Goal: Information Seeking & Learning: Learn about a topic

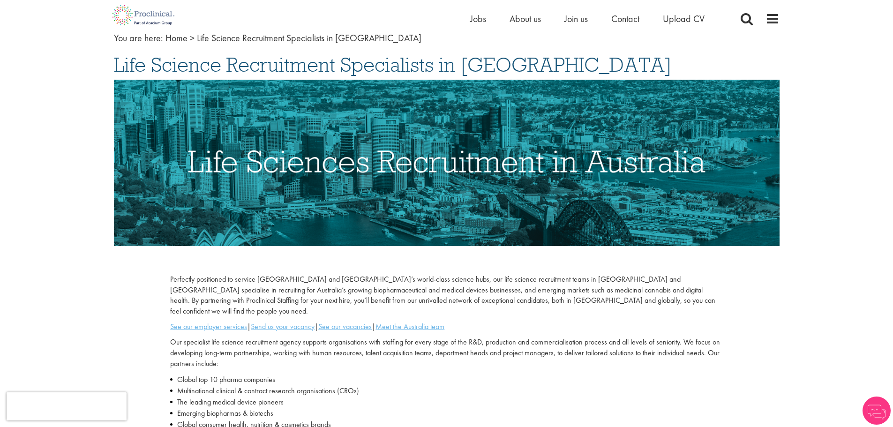
scroll to position [62, 0]
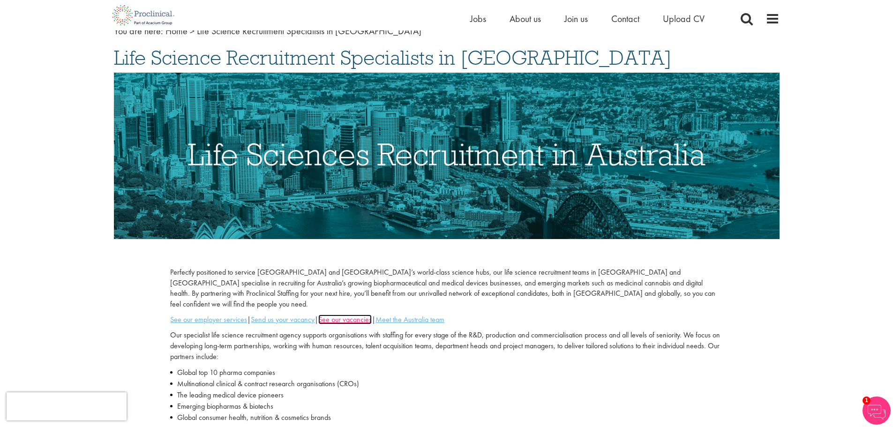
click at [358, 315] on u "See our vacancies" at bounding box center [344, 320] width 53 height 10
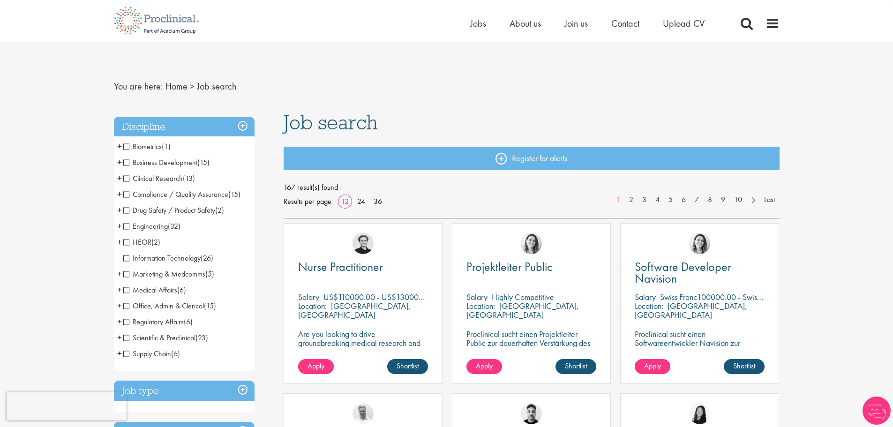
click at [148, 180] on span "Clinical Research" at bounding box center [153, 178] width 60 height 10
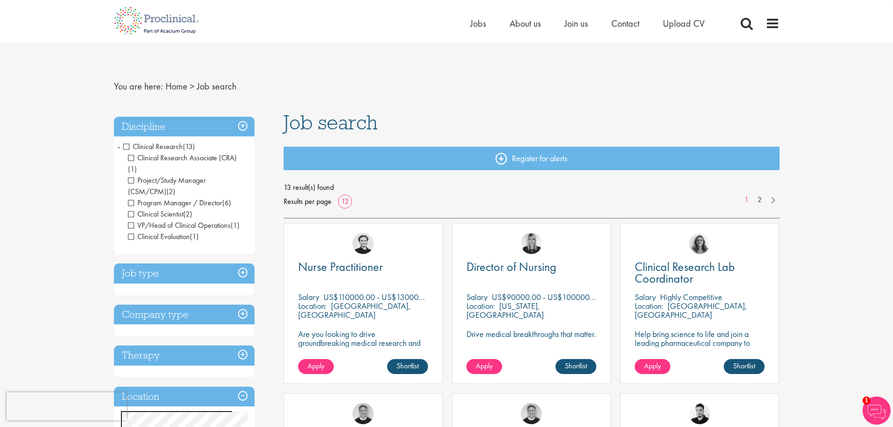
click at [129, 156] on span "Clinical Research Associate (CRA)" at bounding box center [182, 158] width 109 height 10
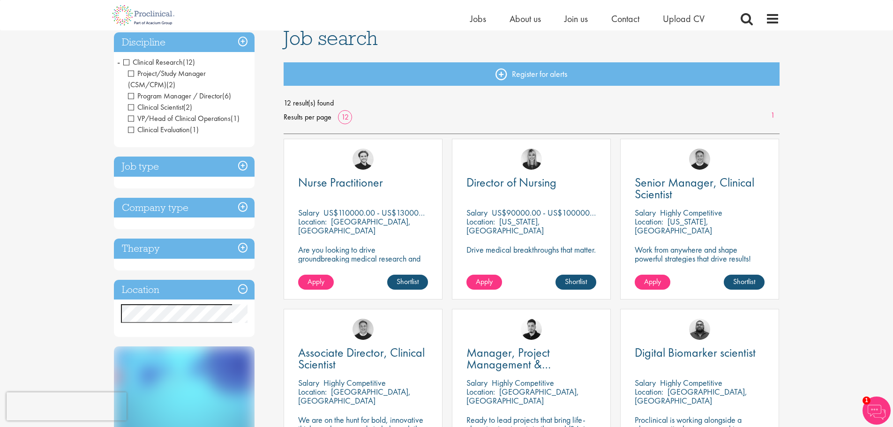
scroll to position [125, 0]
